Goal: Information Seeking & Learning: Learn about a topic

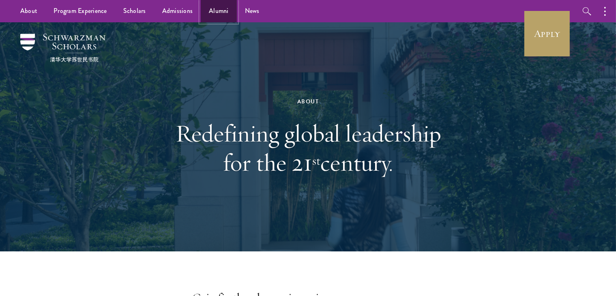
click at [205, 11] on link "Alumni" at bounding box center [219, 11] width 36 height 22
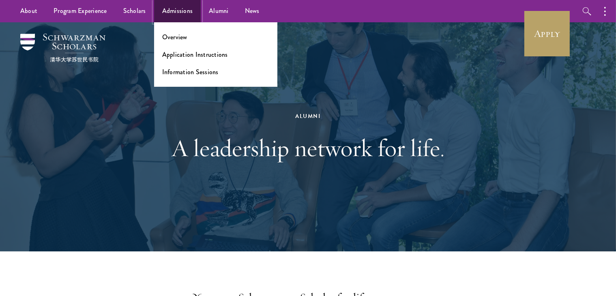
click at [187, 12] on link "Admissions" at bounding box center [177, 11] width 47 height 22
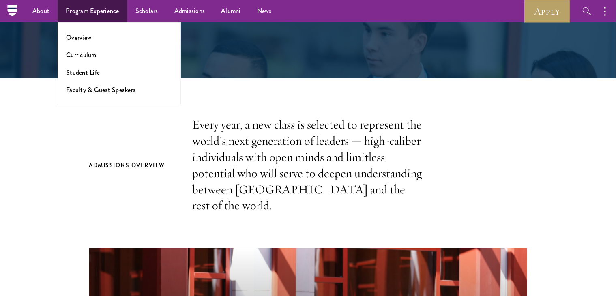
scroll to position [115, 0]
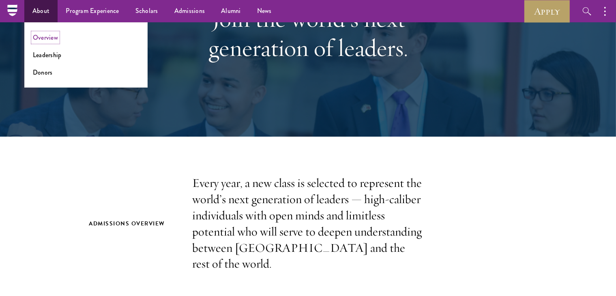
click at [53, 40] on link "Overview" at bounding box center [45, 37] width 25 height 9
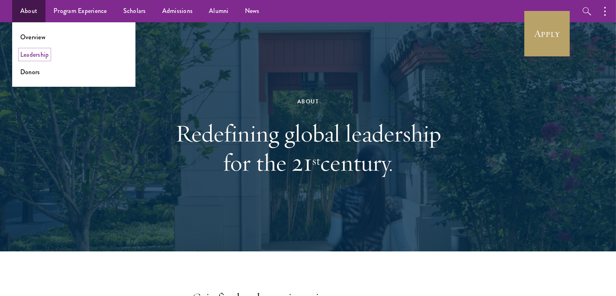
click at [42, 53] on link "Leadership" at bounding box center [34, 54] width 29 height 9
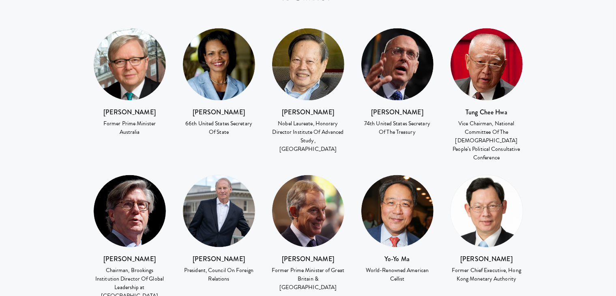
scroll to position [1221, 0]
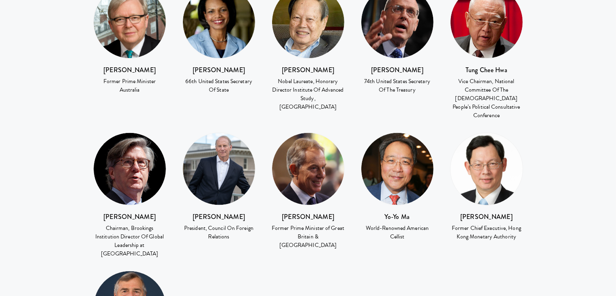
click at [130, 212] on h3 "John Thornton" at bounding box center [129, 217] width 73 height 10
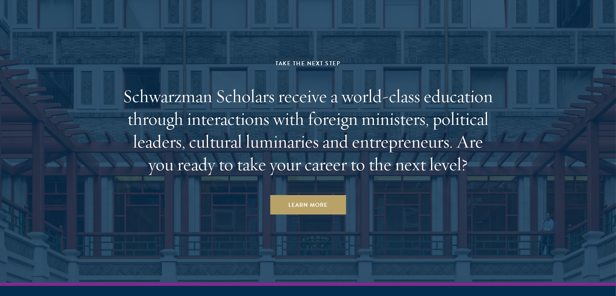
scroll to position [2832, 0]
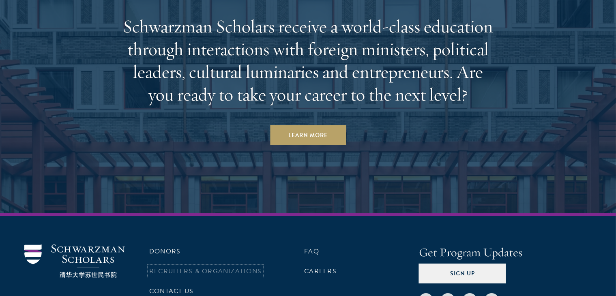
click at [199, 266] on link "Recruiters & Organizations" at bounding box center [205, 271] width 112 height 10
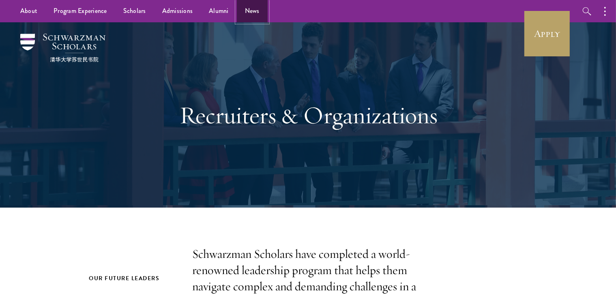
click at [255, 5] on link "News" at bounding box center [252, 11] width 31 height 22
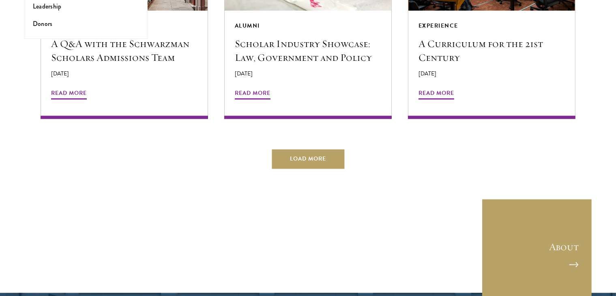
scroll to position [1646, 0]
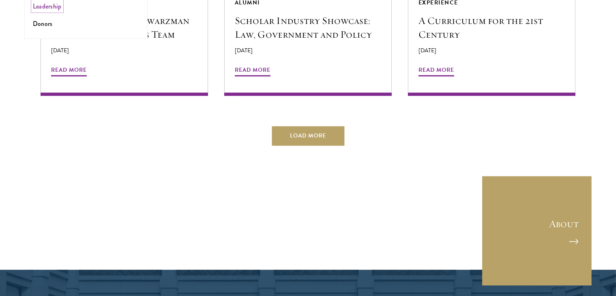
click at [47, 11] on link "Leadership" at bounding box center [47, 6] width 29 height 9
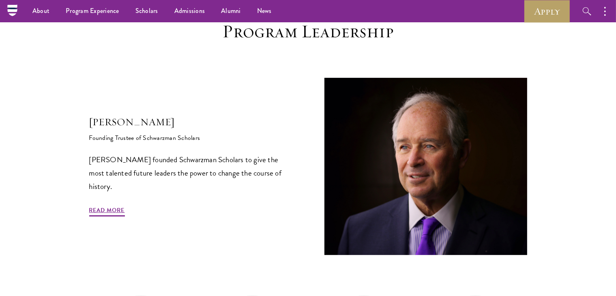
scroll to position [219, 0]
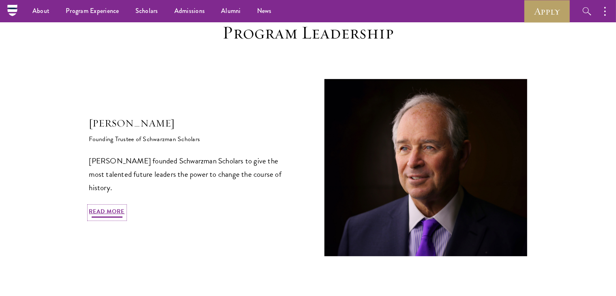
click at [114, 211] on link "Read More" at bounding box center [107, 212] width 36 height 13
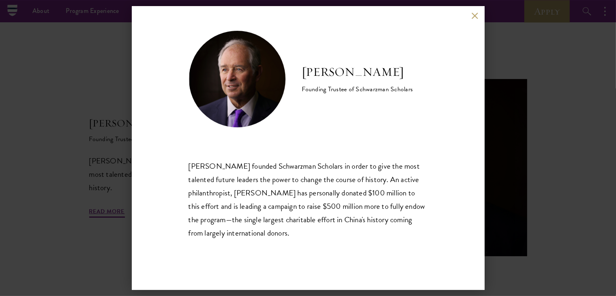
click at [514, 169] on div "Stephen A. Schwarzman Founding Trustee of Schwarzman Scholars Stephen A. Schwar…" at bounding box center [308, 148] width 616 height 296
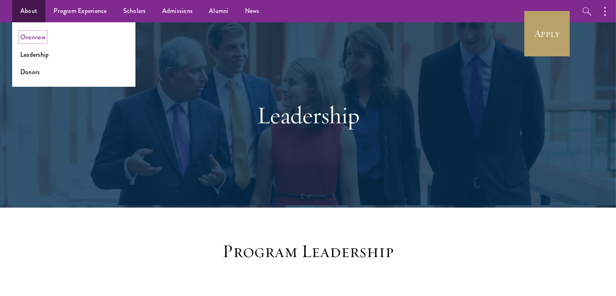
click at [31, 35] on link "Overview" at bounding box center [32, 36] width 25 height 9
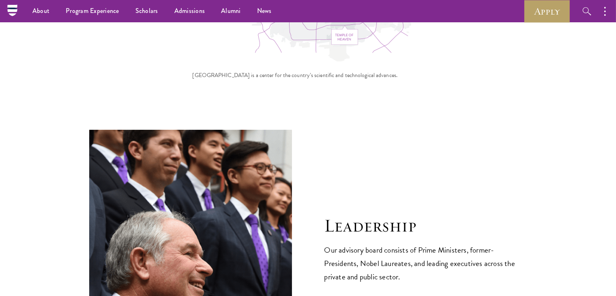
scroll to position [2741, 0]
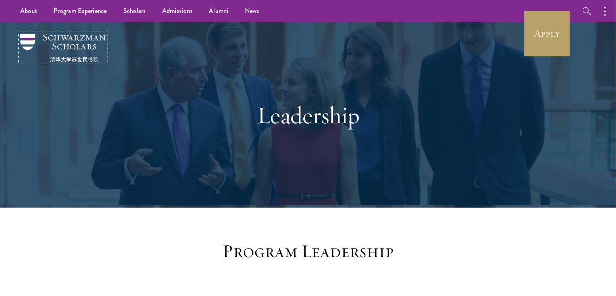
click at [79, 41] on img at bounding box center [62, 48] width 85 height 28
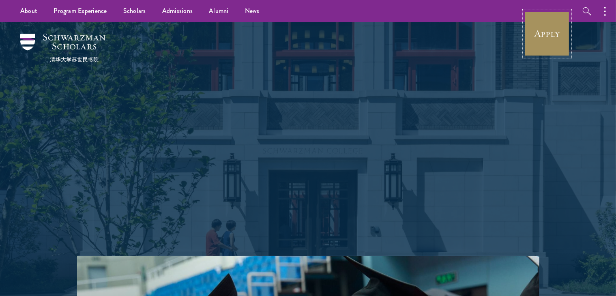
click at [531, 25] on link "Apply" at bounding box center [546, 33] width 45 height 45
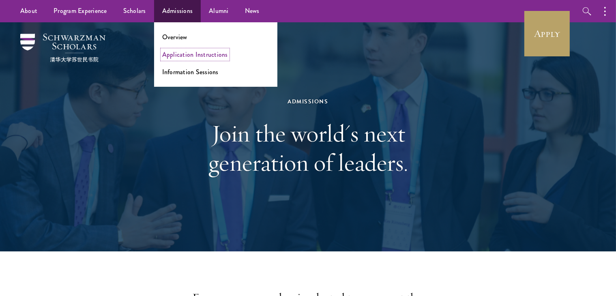
click at [201, 51] on link "Application Instructions" at bounding box center [195, 54] width 66 height 9
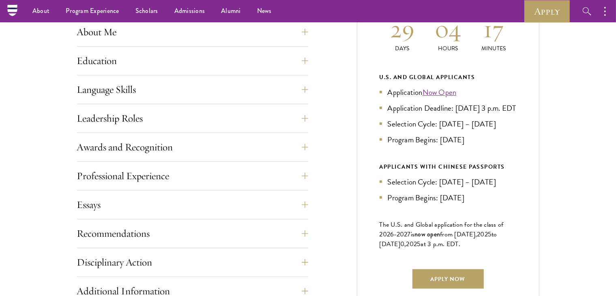
scroll to position [385, 0]
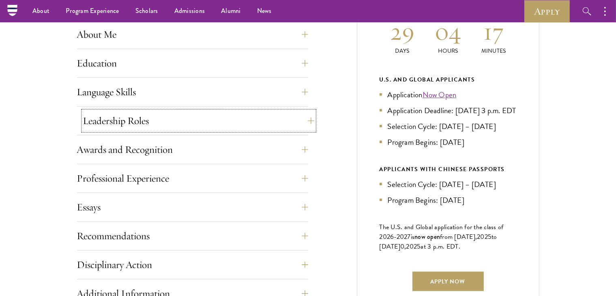
click at [201, 125] on button "Leadership Roles" at bounding box center [198, 120] width 231 height 19
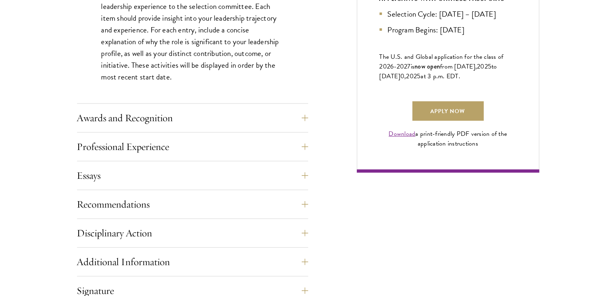
scroll to position [556, 0]
click at [193, 115] on button "Awards and Recognition" at bounding box center [198, 117] width 231 height 19
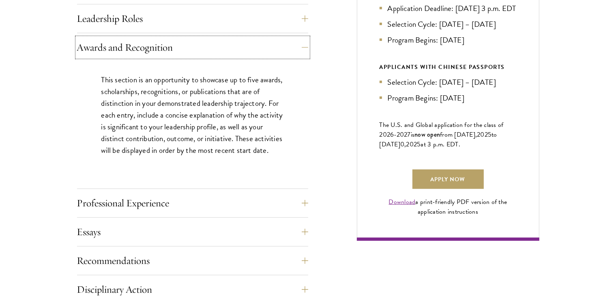
scroll to position [502, 0]
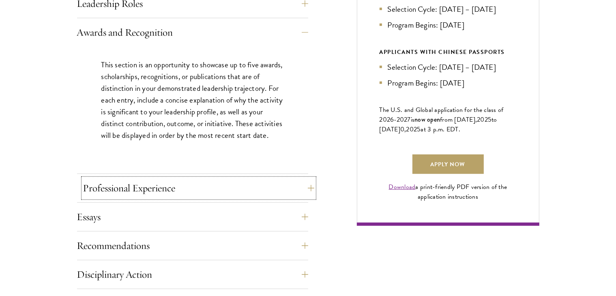
click at [237, 195] on button "Professional Experience" at bounding box center [198, 187] width 231 height 19
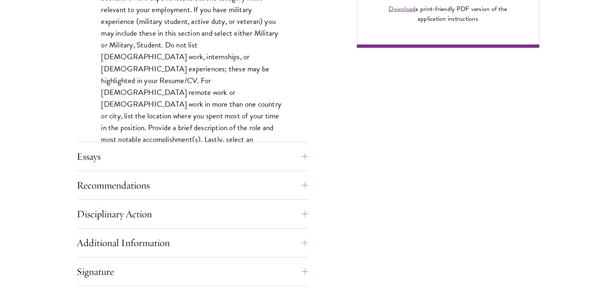
scroll to position [681, 0]
click at [217, 191] on button "Recommendations" at bounding box center [198, 184] width 231 height 19
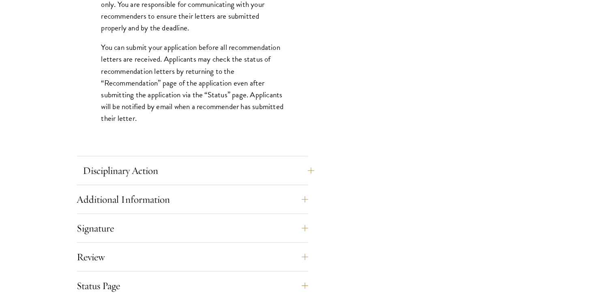
scroll to position [1146, 0]
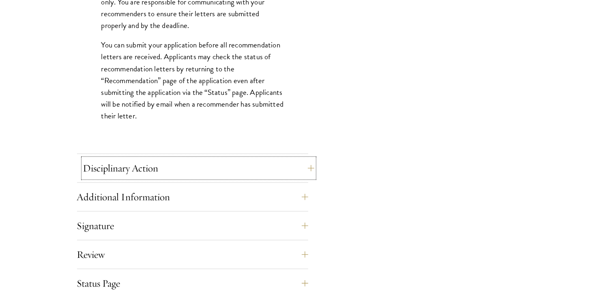
click at [208, 163] on button "Disciplinary Action" at bounding box center [198, 168] width 231 height 19
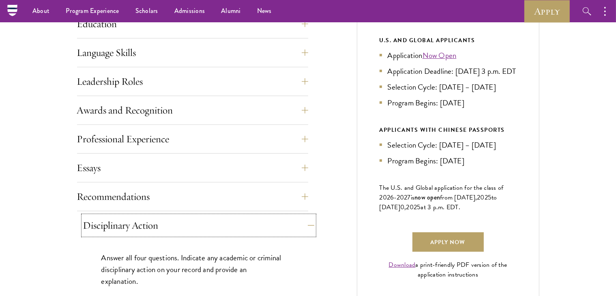
scroll to position [414, 0]
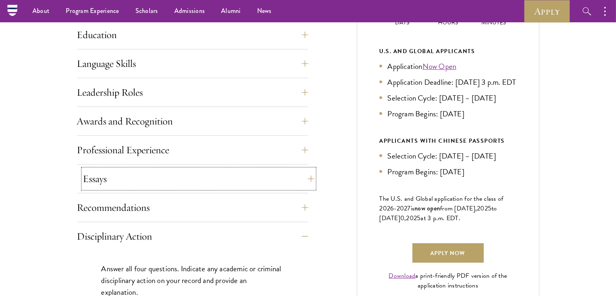
click at [208, 172] on button "Essays" at bounding box center [198, 178] width 231 height 19
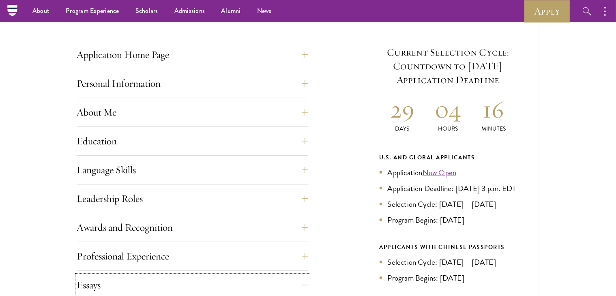
scroll to position [305, 0]
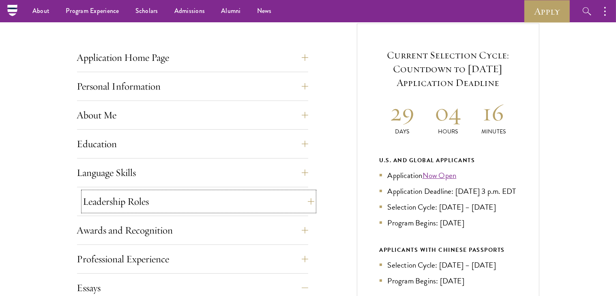
click at [240, 202] on button "Leadership Roles" at bounding box center [198, 201] width 231 height 19
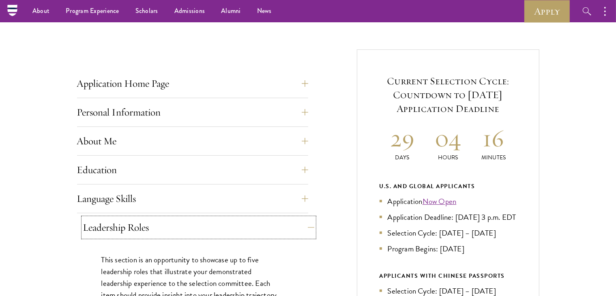
scroll to position [275, 0]
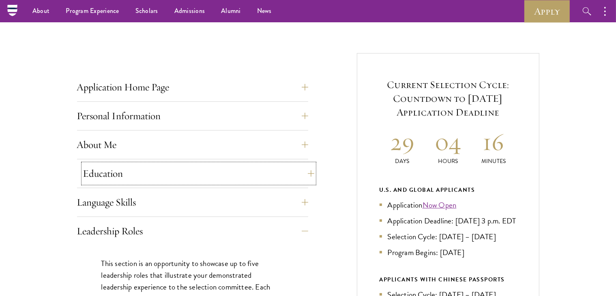
click at [228, 175] on button "Education" at bounding box center [198, 173] width 231 height 19
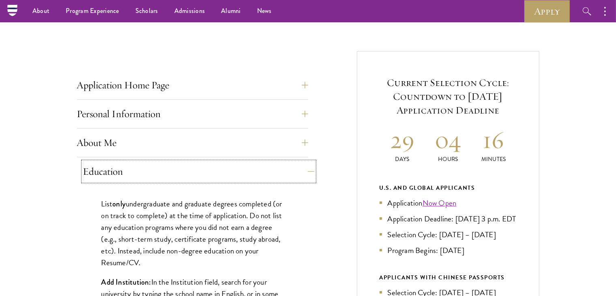
scroll to position [276, 0]
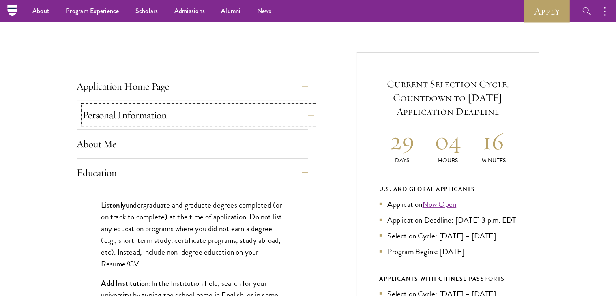
click at [216, 109] on button "Personal Information" at bounding box center [198, 114] width 231 height 19
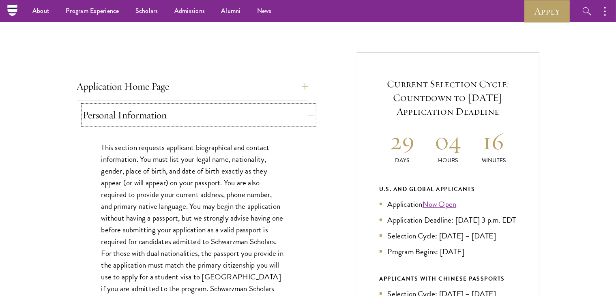
click at [214, 108] on button "Personal Information" at bounding box center [198, 114] width 231 height 19
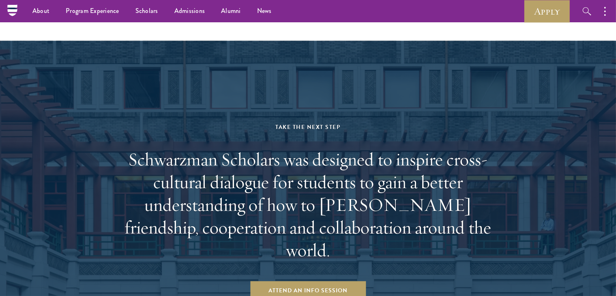
scroll to position [1402, 0]
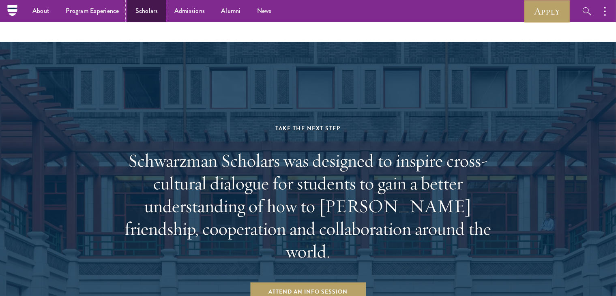
click at [161, 5] on link "Scholars" at bounding box center [146, 11] width 39 height 22
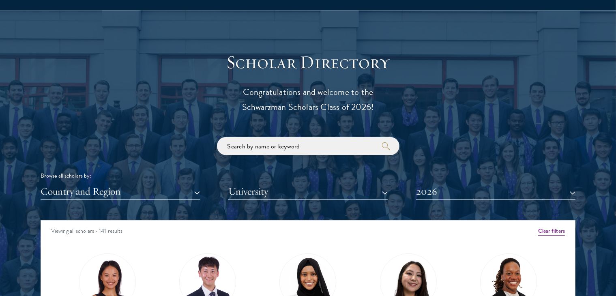
click at [305, 147] on input "search" at bounding box center [308, 146] width 182 height 18
type input "[GEOGRAPHIC_DATA]"
click button "submit" at bounding box center [0, 0] width 0 height 0
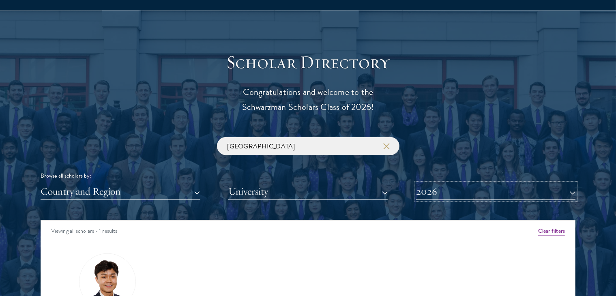
click at [442, 189] on button "2026" at bounding box center [495, 191] width 159 height 17
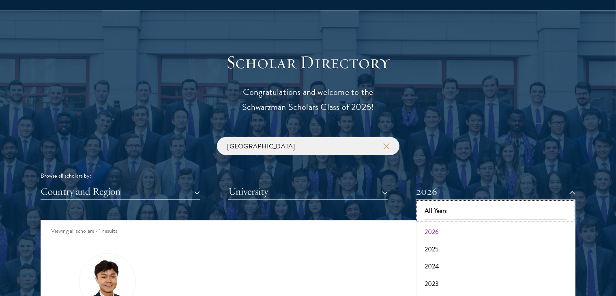
click at [447, 210] on button "All Years" at bounding box center [496, 210] width 155 height 17
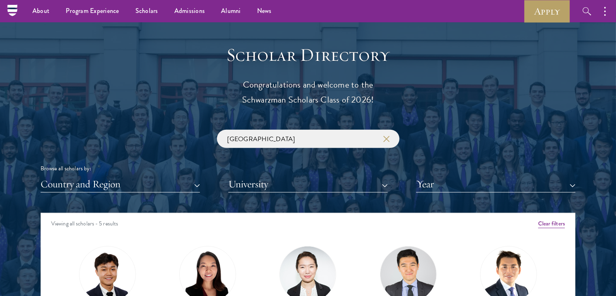
scroll to position [856, 0]
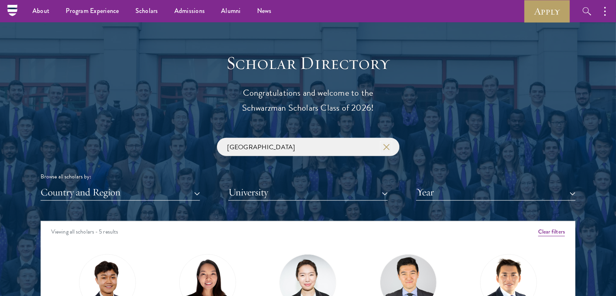
click at [387, 145] on icon "button" at bounding box center [386, 147] width 6 height 6
click at [316, 140] on input "search" at bounding box center [308, 147] width 182 height 18
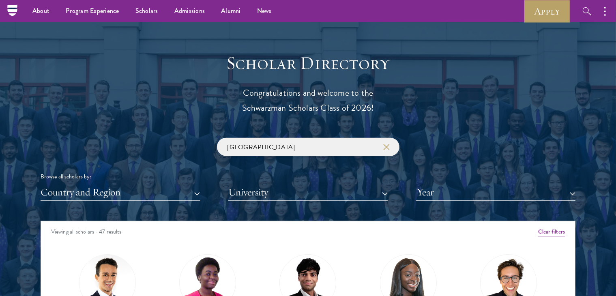
type input "[GEOGRAPHIC_DATA]"
click at [456, 192] on button "Year" at bounding box center [495, 192] width 159 height 17
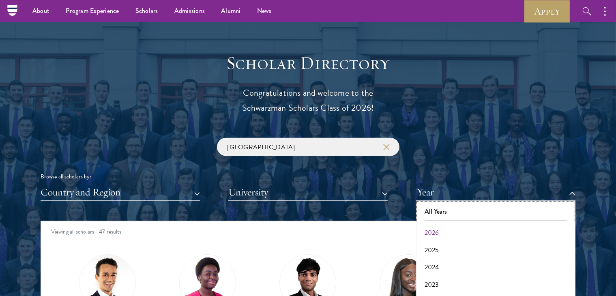
click at [457, 206] on button "All Years" at bounding box center [496, 211] width 155 height 17
